Goal: Find specific page/section: Find specific page/section

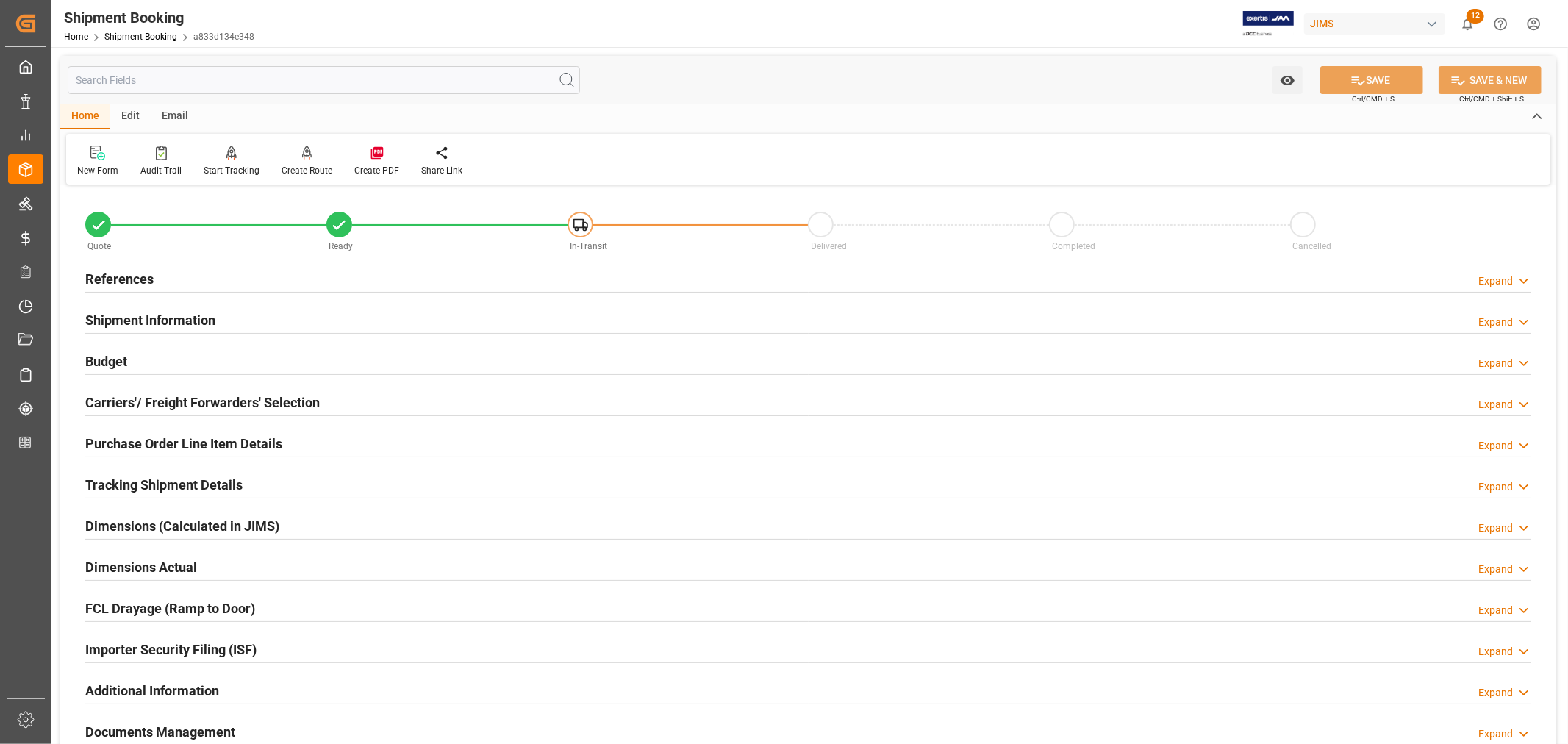
scroll to position [163, 0]
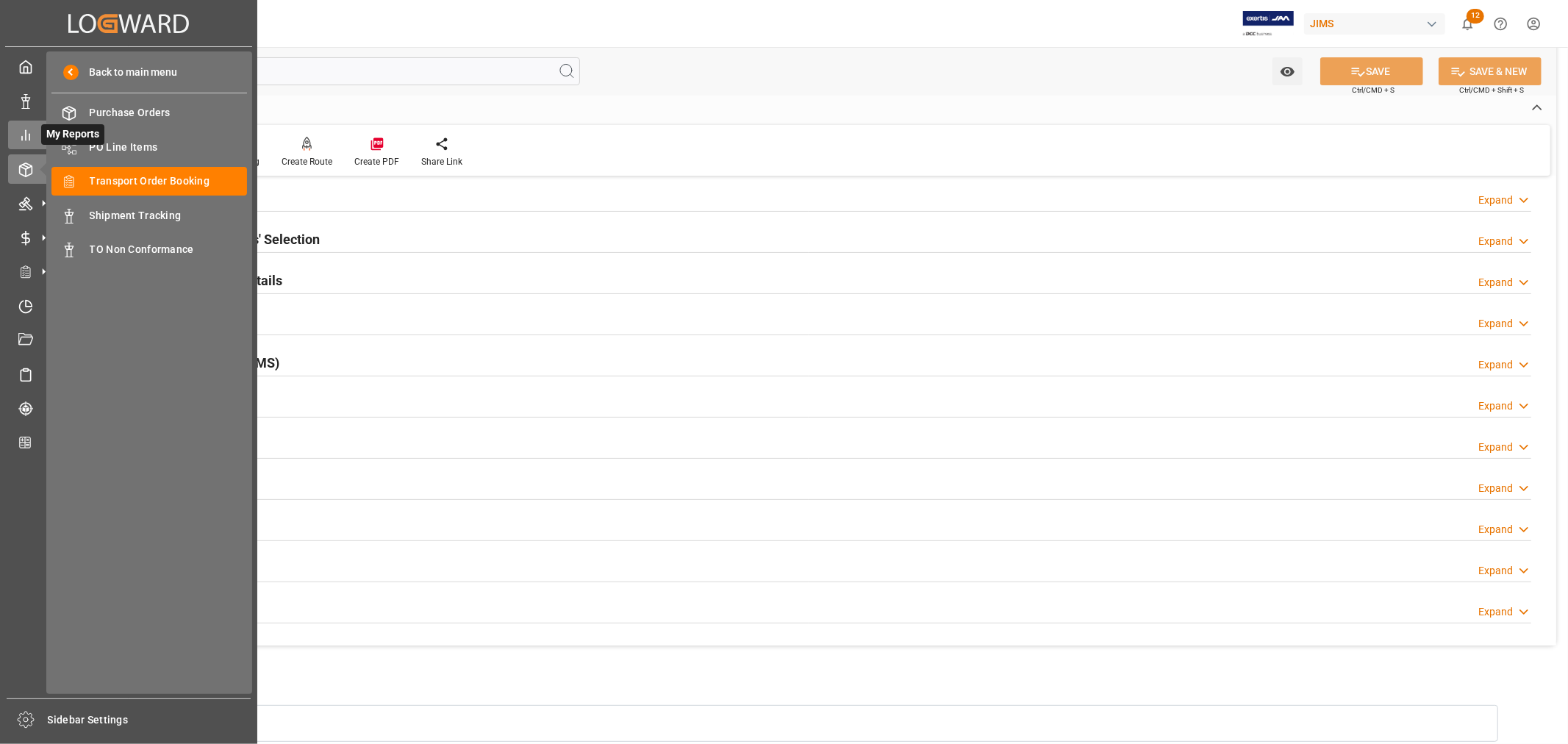
click at [25, 141] on icon at bounding box center [25, 135] width 15 height 15
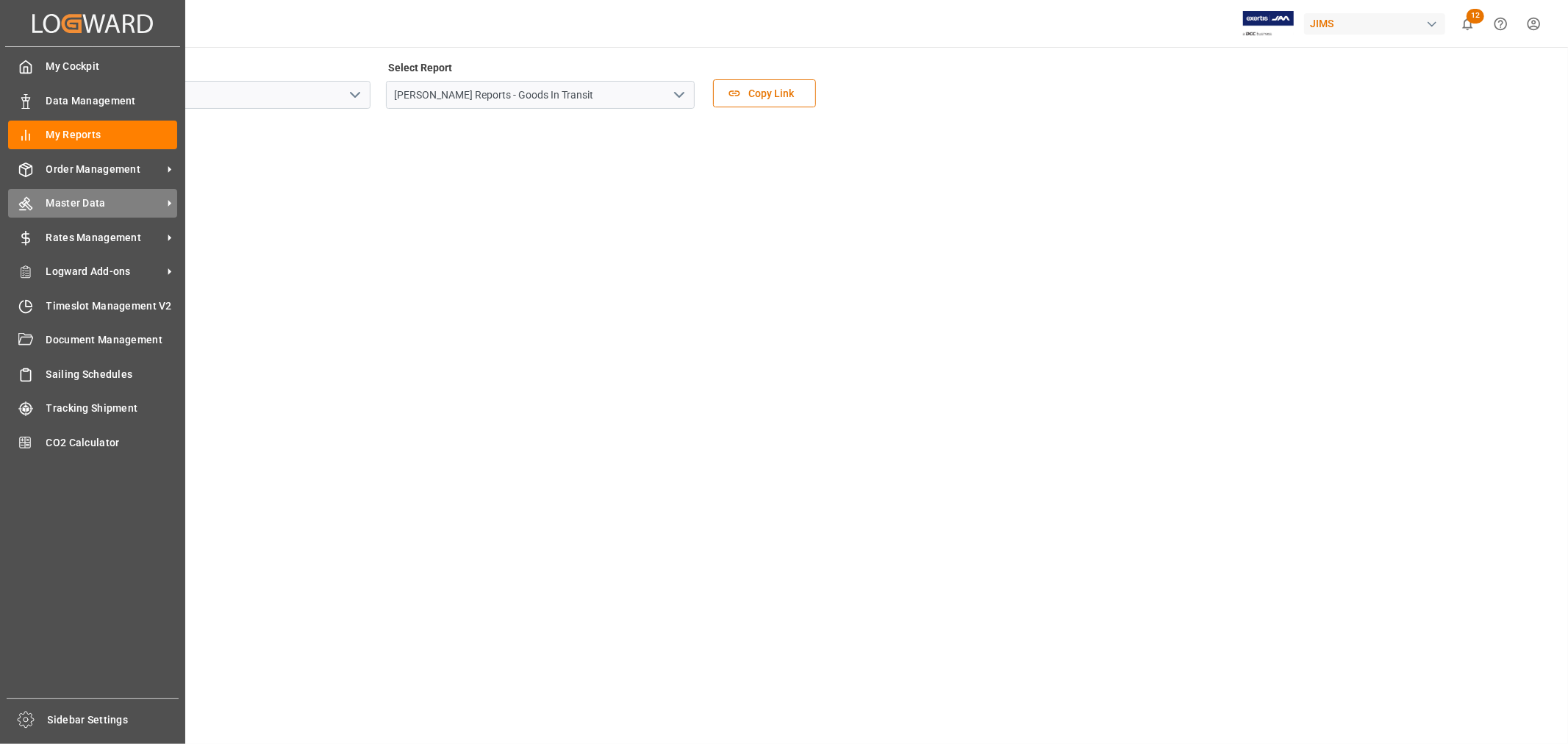
click at [55, 202] on span "Master Data" at bounding box center [104, 203] width 116 height 16
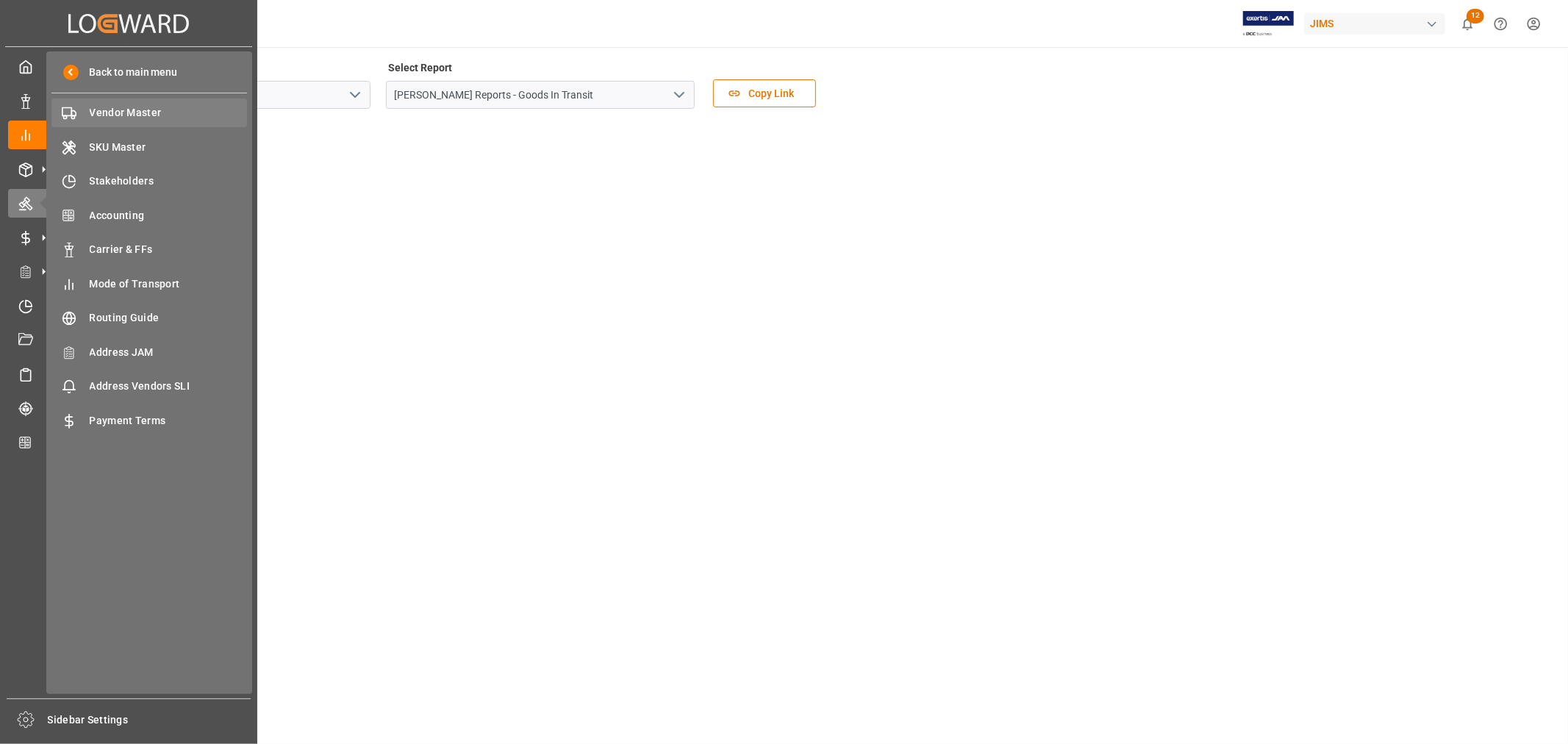
click at [110, 112] on span "Vendor Master" at bounding box center [168, 113] width 158 height 16
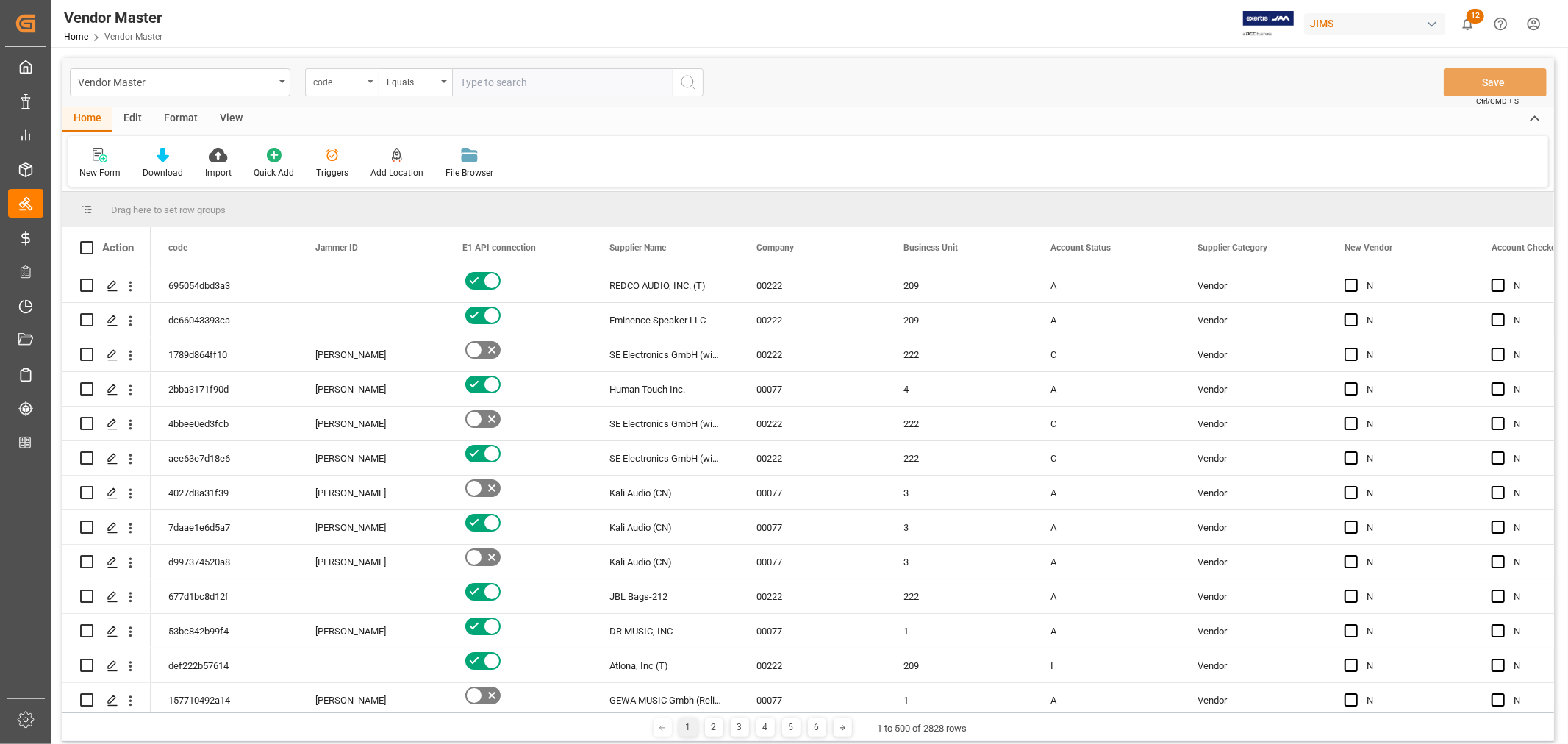
click at [368, 83] on div "code" at bounding box center [342, 82] width 74 height 28
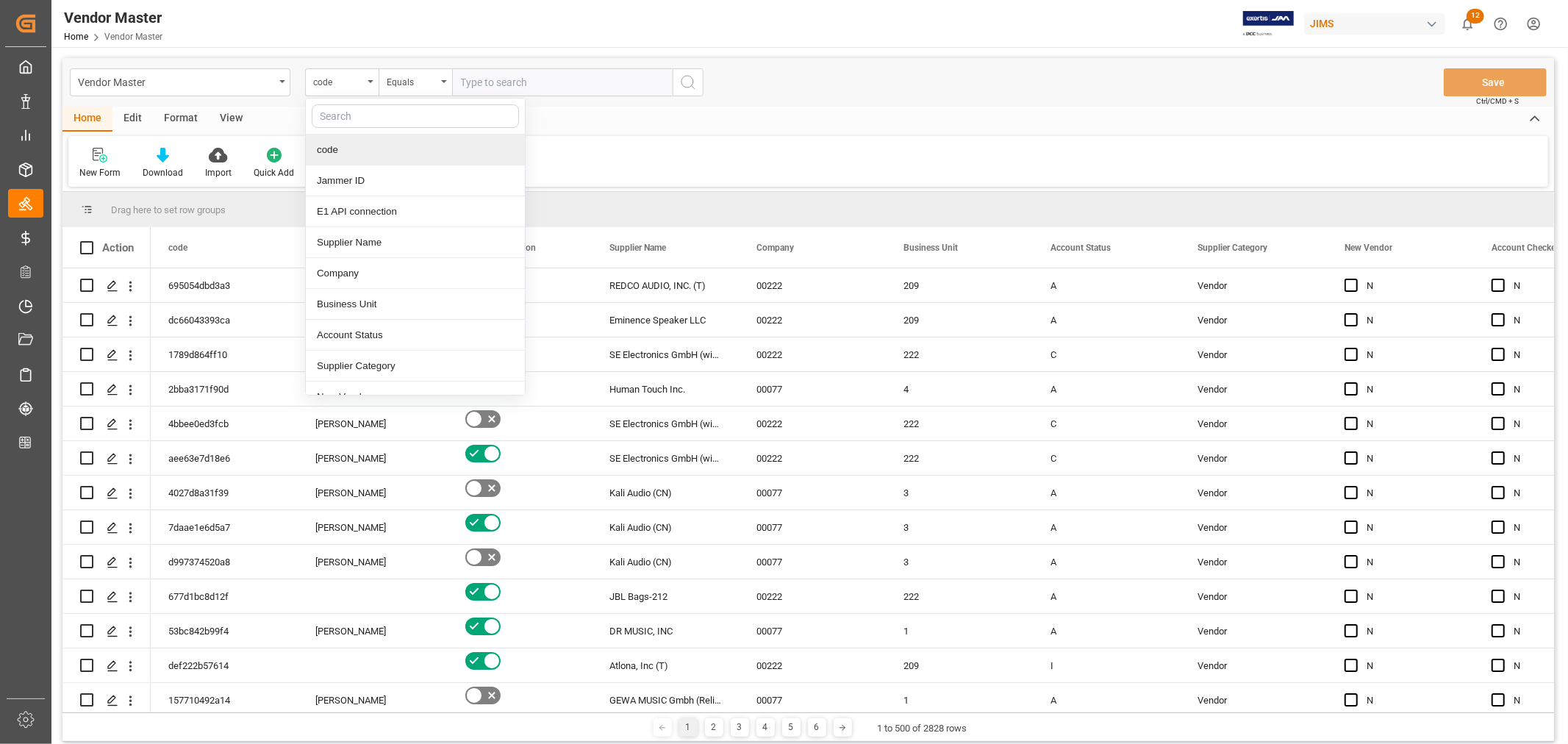
click at [335, 116] on input "text" at bounding box center [415, 116] width 207 height 24
type input "supplier"
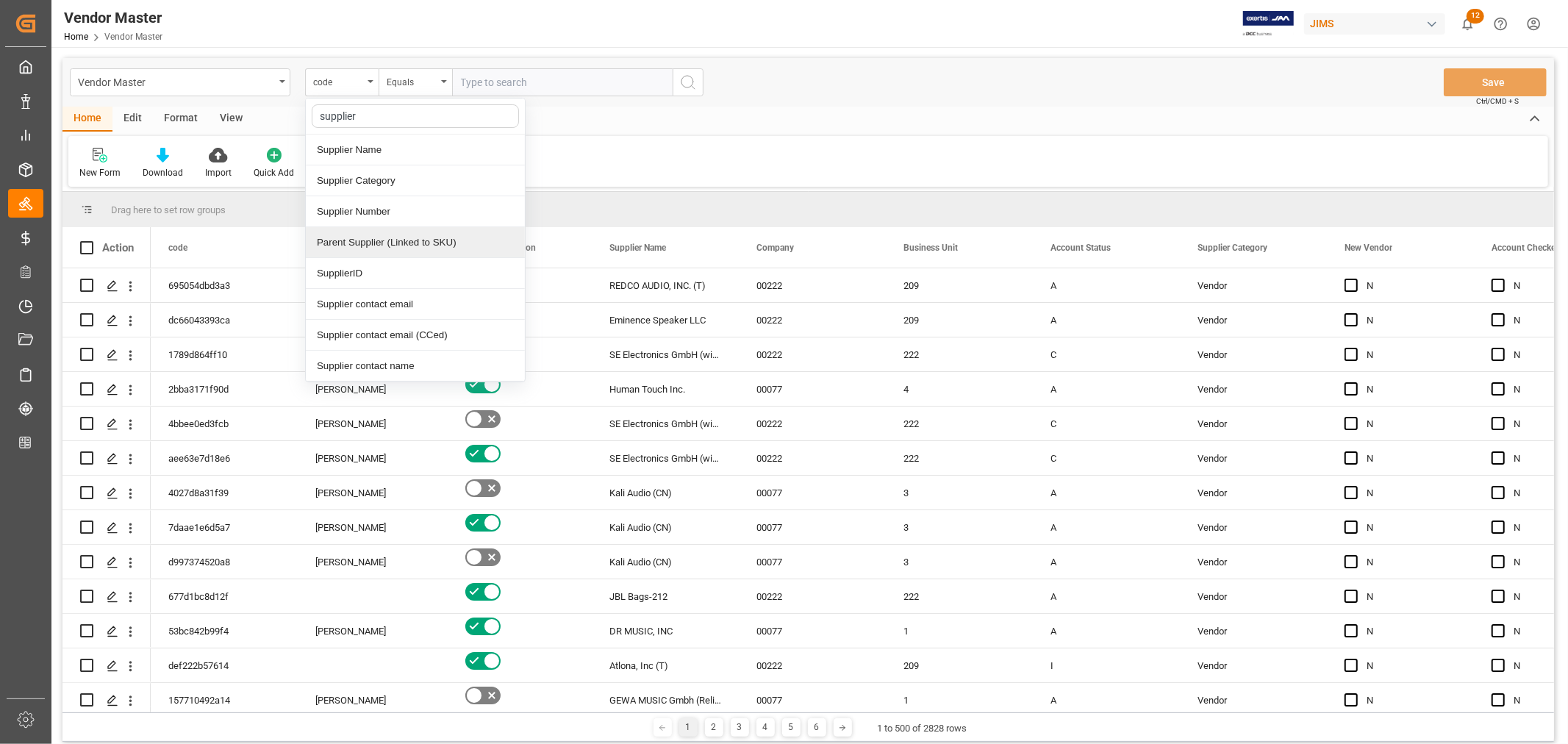
click at [383, 213] on div "Supplier Number" at bounding box center [415, 211] width 219 height 31
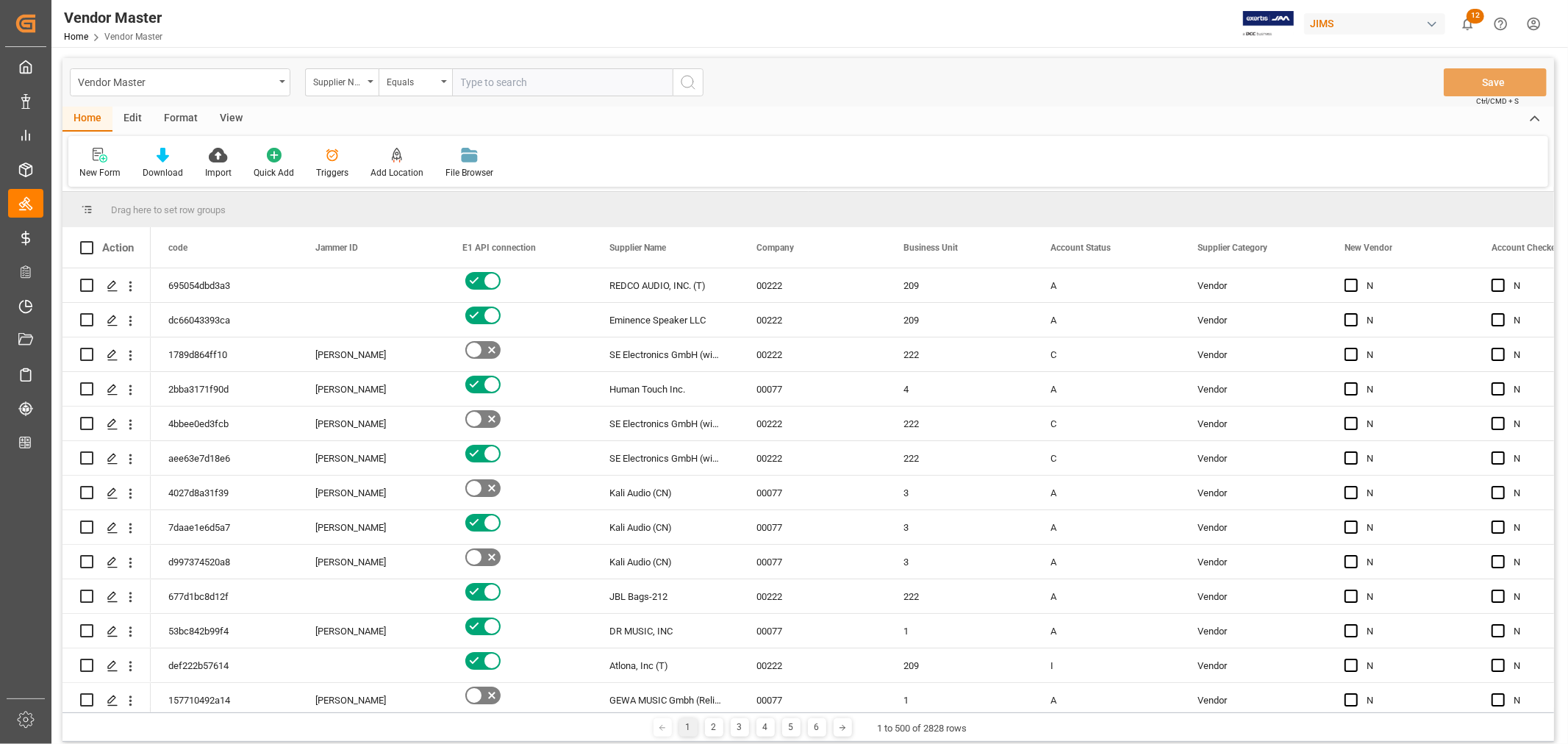
click at [535, 84] on input "text" at bounding box center [562, 82] width 221 height 28
paste input "765983"
type input "765983"
click at [686, 84] on icon "search button" at bounding box center [688, 82] width 17 height 17
